Goal: Complete application form

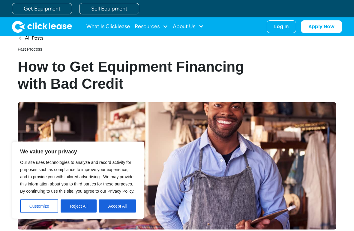
scroll to position [25, 0]
click at [84, 204] on button "Reject All" at bounding box center [79, 206] width 36 height 13
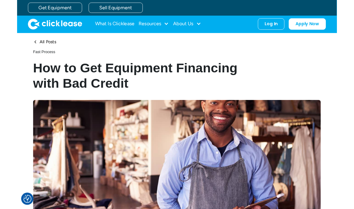
scroll to position [0, 0]
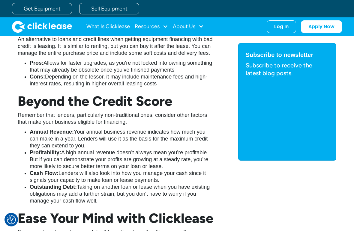
scroll to position [788, 0]
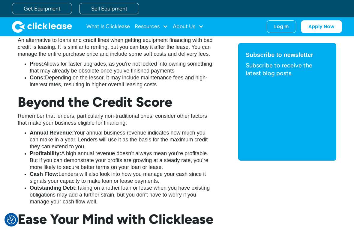
click at [56, 6] on link "Get Equipment" at bounding box center [42, 8] width 60 height 11
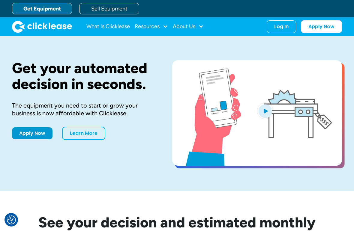
click at [35, 132] on link "Apply Now" at bounding box center [32, 133] width 40 height 12
